Goal: Check status

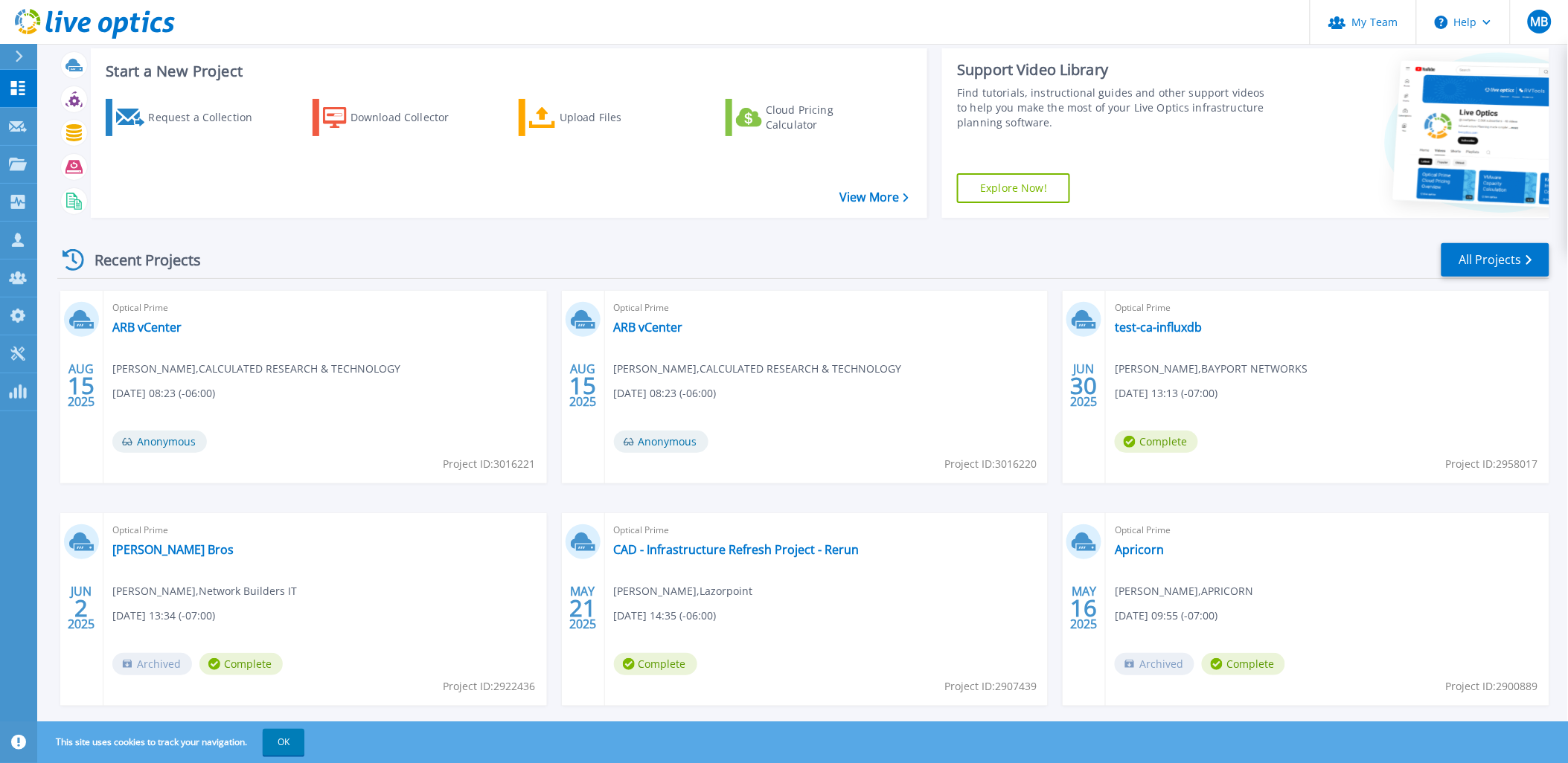
scroll to position [61, 0]
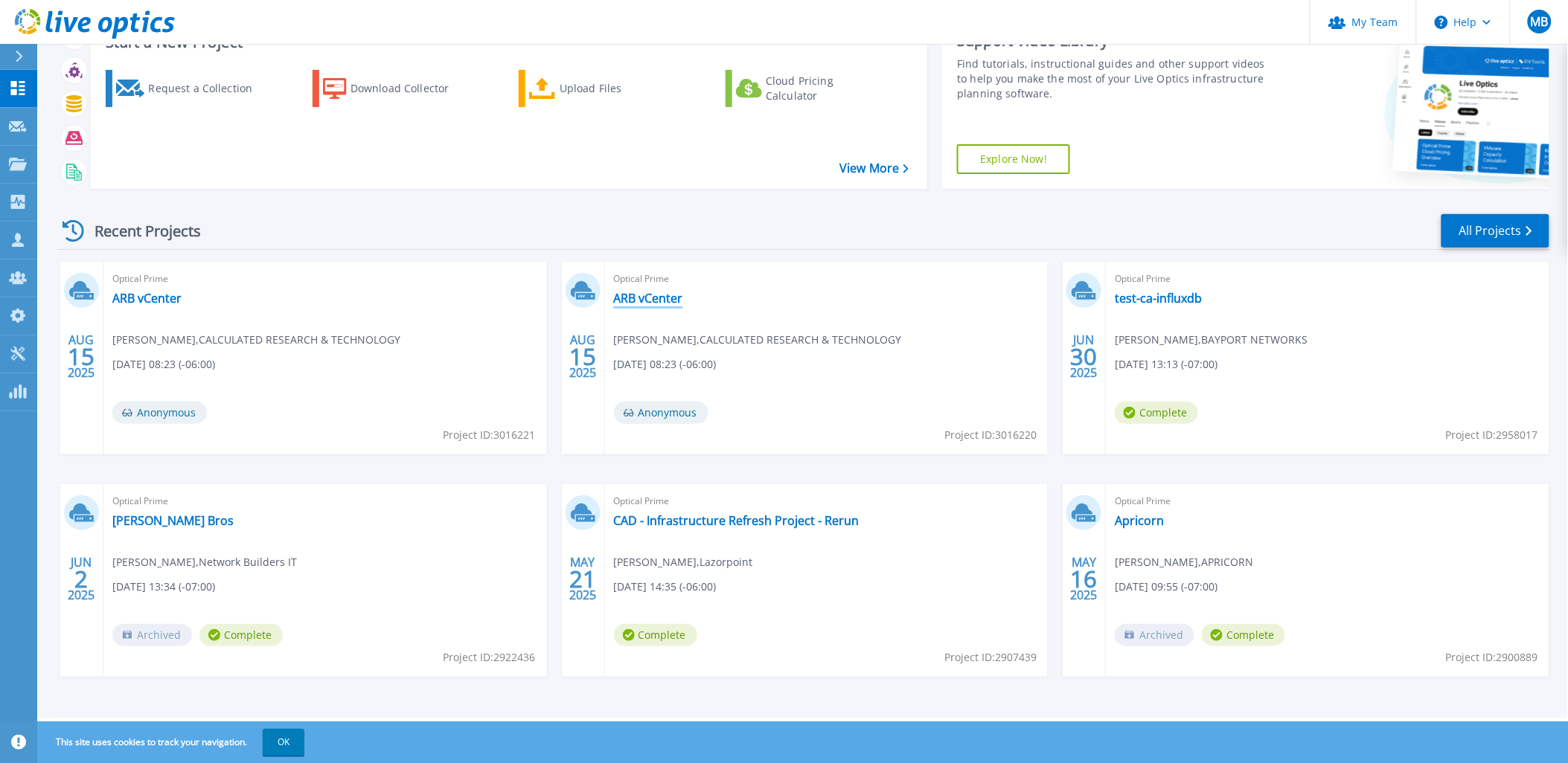
click at [653, 299] on link "ARB vCenter" at bounding box center [648, 298] width 69 height 15
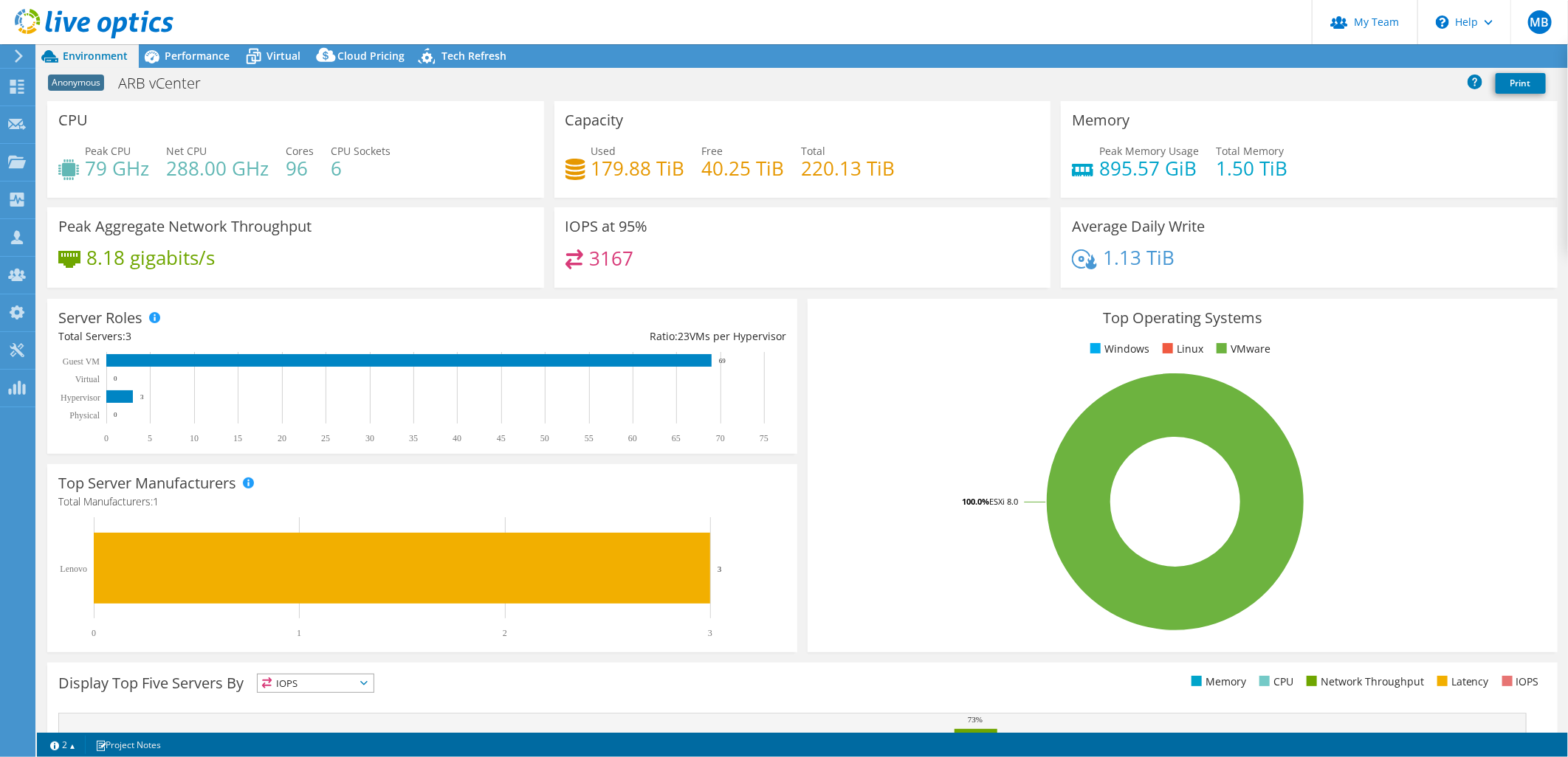
select select "USD"
